Goal: Communication & Community: Answer question/provide support

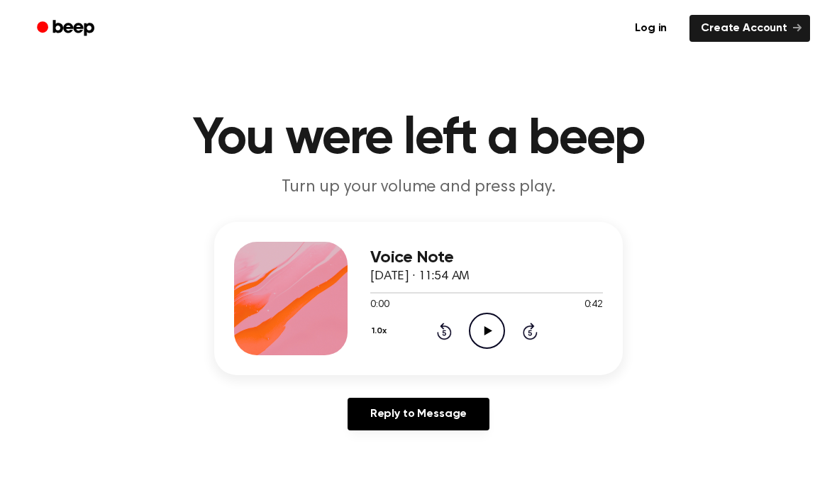
click at [486, 337] on icon "Play Audio" at bounding box center [487, 331] width 36 height 36
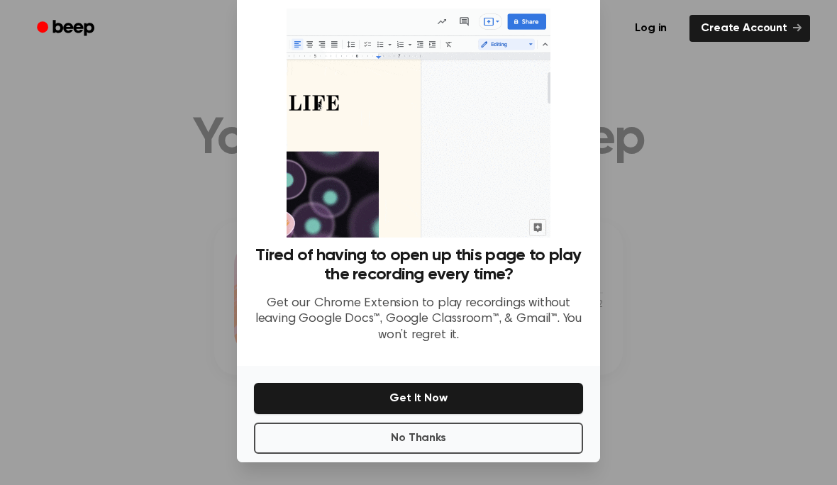
scroll to position [62, 0]
click at [539, 423] on button "No Thanks" at bounding box center [418, 438] width 329 height 31
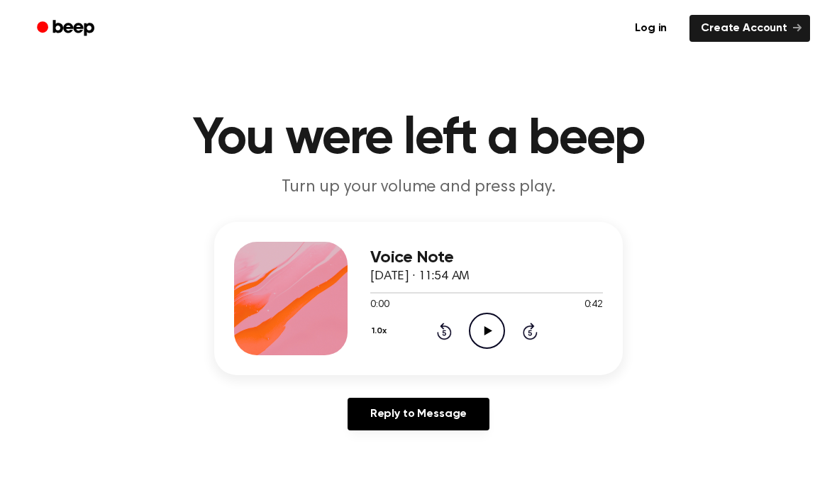
click at [490, 330] on icon at bounding box center [488, 330] width 8 height 9
click at [493, 346] on icon "Play Audio" at bounding box center [487, 331] width 36 height 36
click at [473, 424] on link "Reply to Message" at bounding box center [419, 414] width 142 height 33
click at [490, 338] on icon "Play Audio" at bounding box center [487, 331] width 36 height 36
click at [500, 327] on icon "Play Audio" at bounding box center [487, 331] width 36 height 36
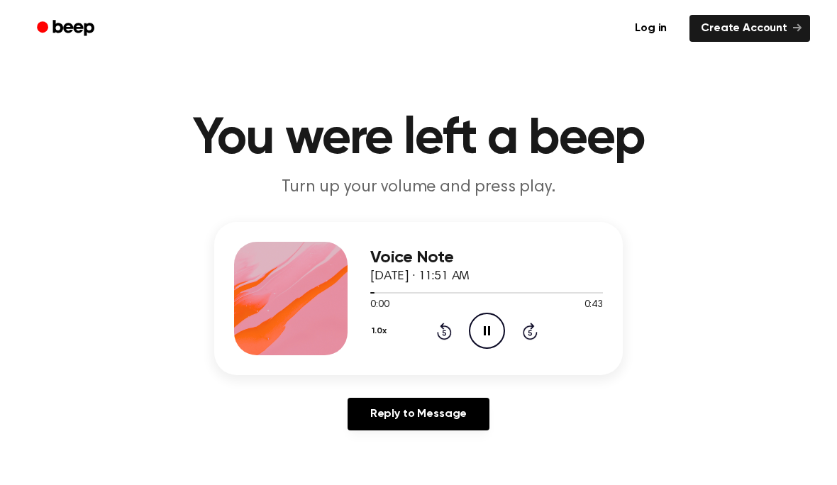
click at [493, 339] on icon "Pause Audio" at bounding box center [487, 331] width 36 height 36
